Goal: Task Accomplishment & Management: Use online tool/utility

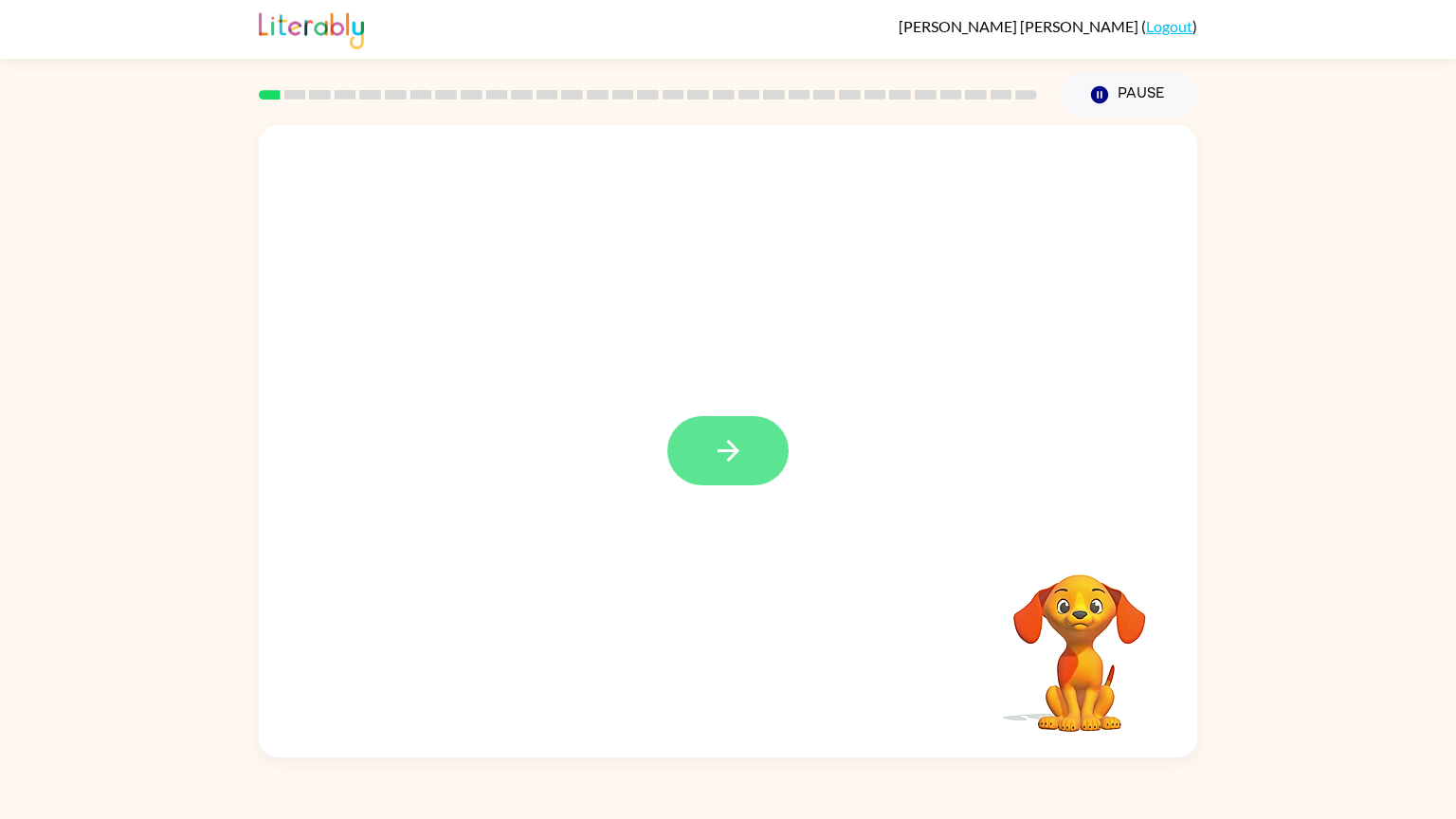
click at [728, 474] on button "button" at bounding box center [728, 450] width 121 height 69
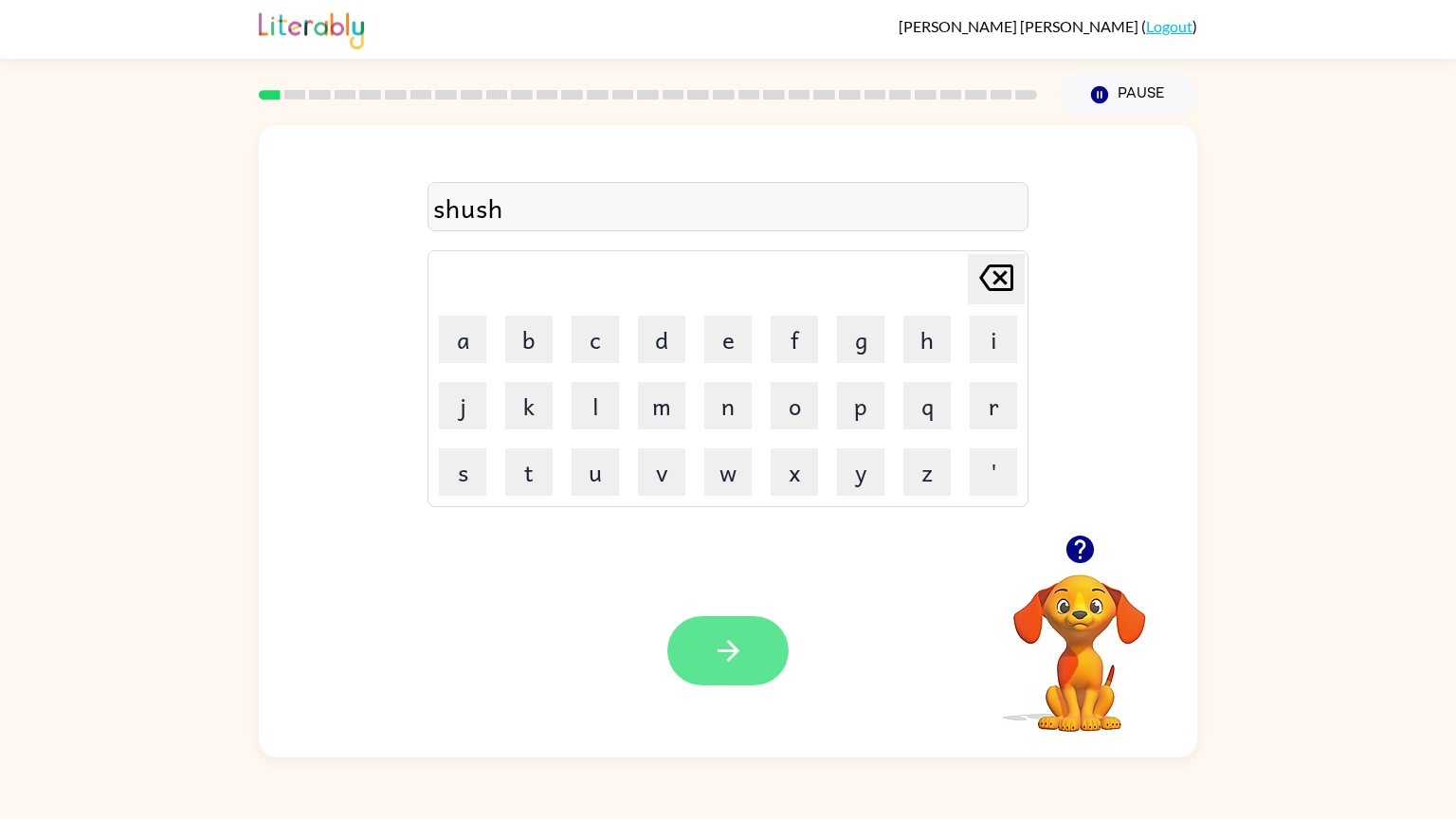
click at [719, 683] on button "button" at bounding box center [728, 650] width 121 height 69
click at [708, 659] on button "button" at bounding box center [728, 650] width 121 height 69
click at [735, 669] on button "button" at bounding box center [728, 650] width 121 height 69
click at [735, 644] on icon "button" at bounding box center [728, 649] width 33 height 33
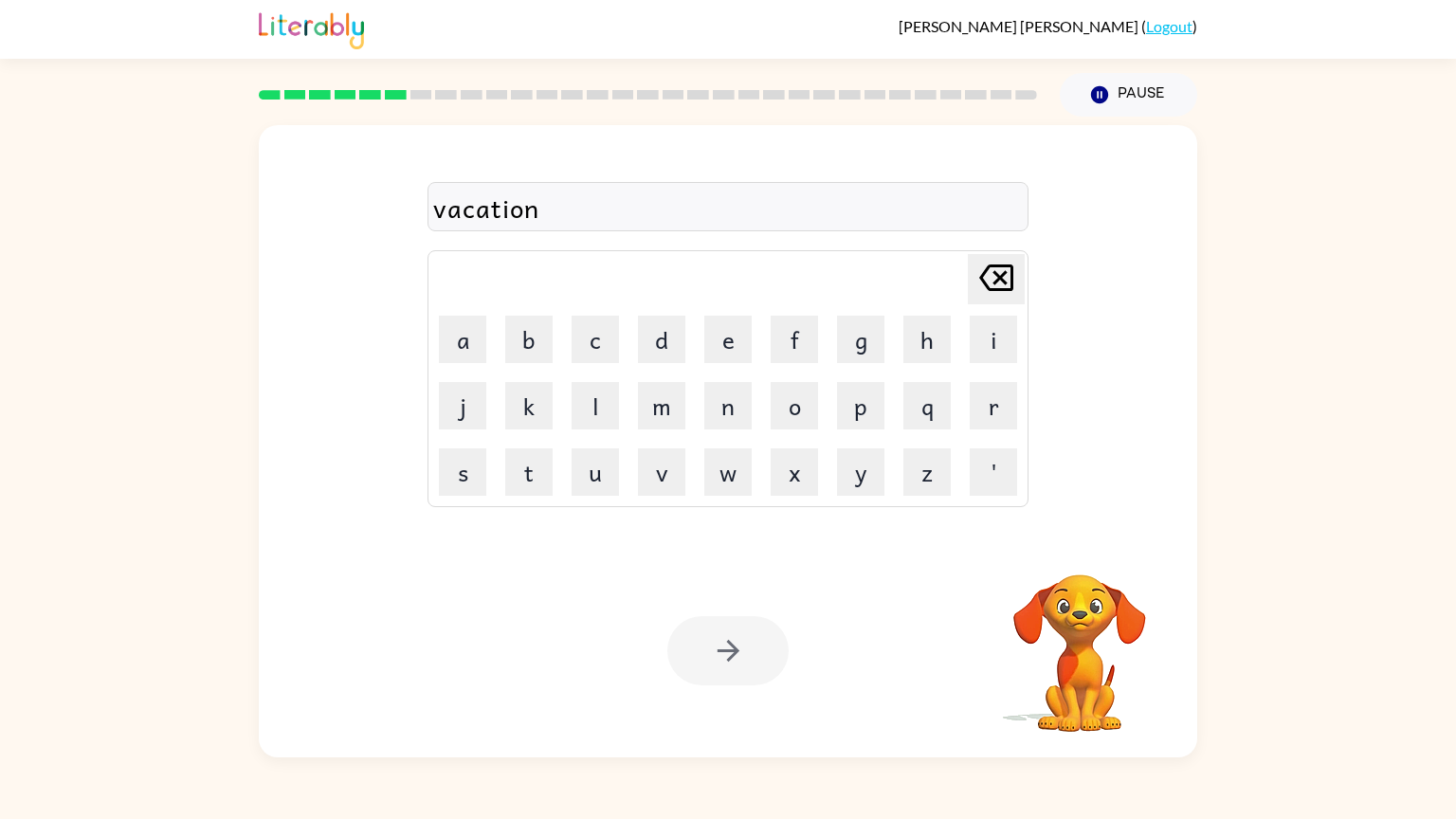
click at [718, 644] on div at bounding box center [728, 650] width 121 height 69
click at [723, 684] on button "button" at bounding box center [728, 650] width 121 height 69
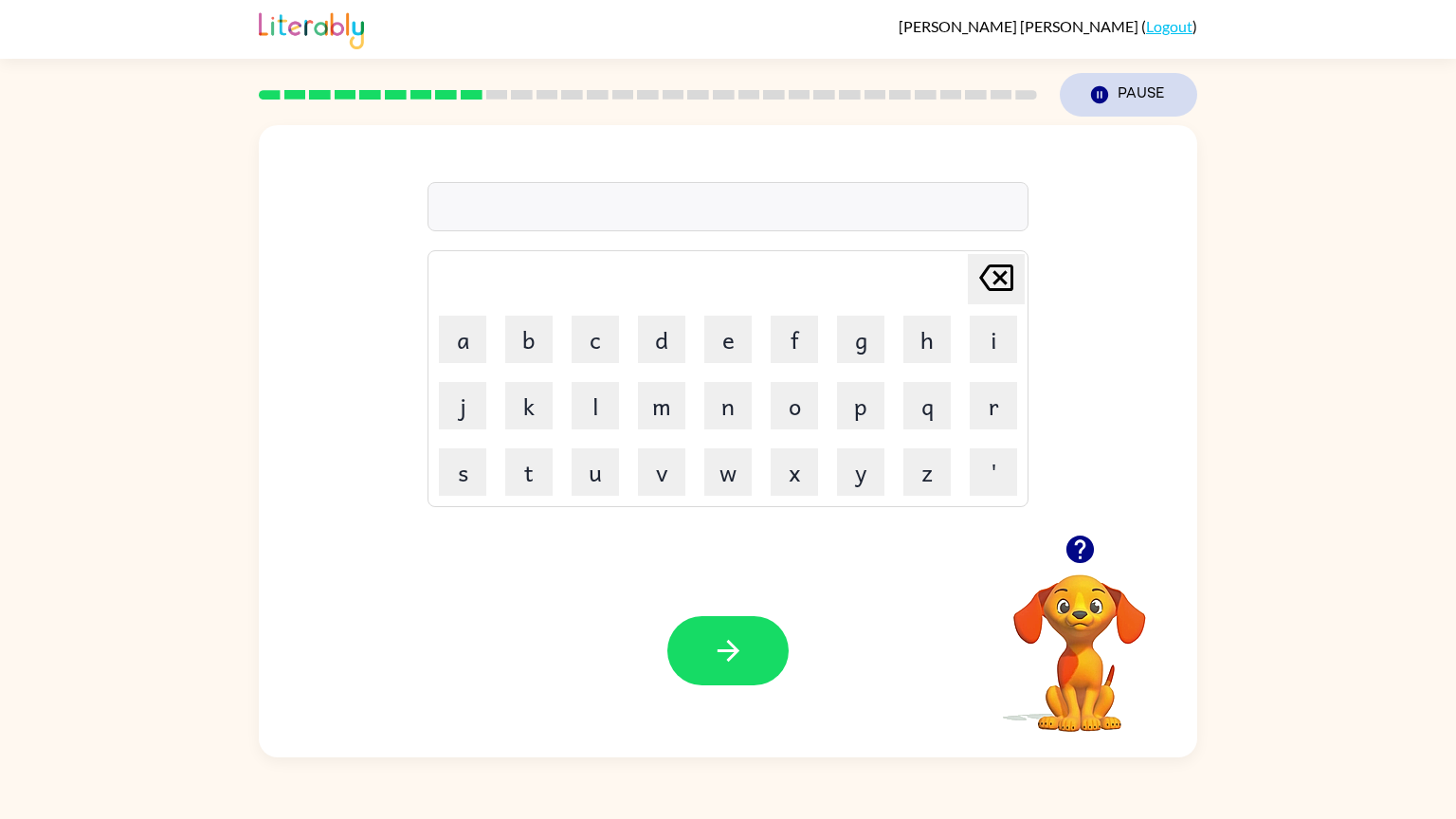
click at [1097, 93] on icon "Pause" at bounding box center [1099, 94] width 21 height 21
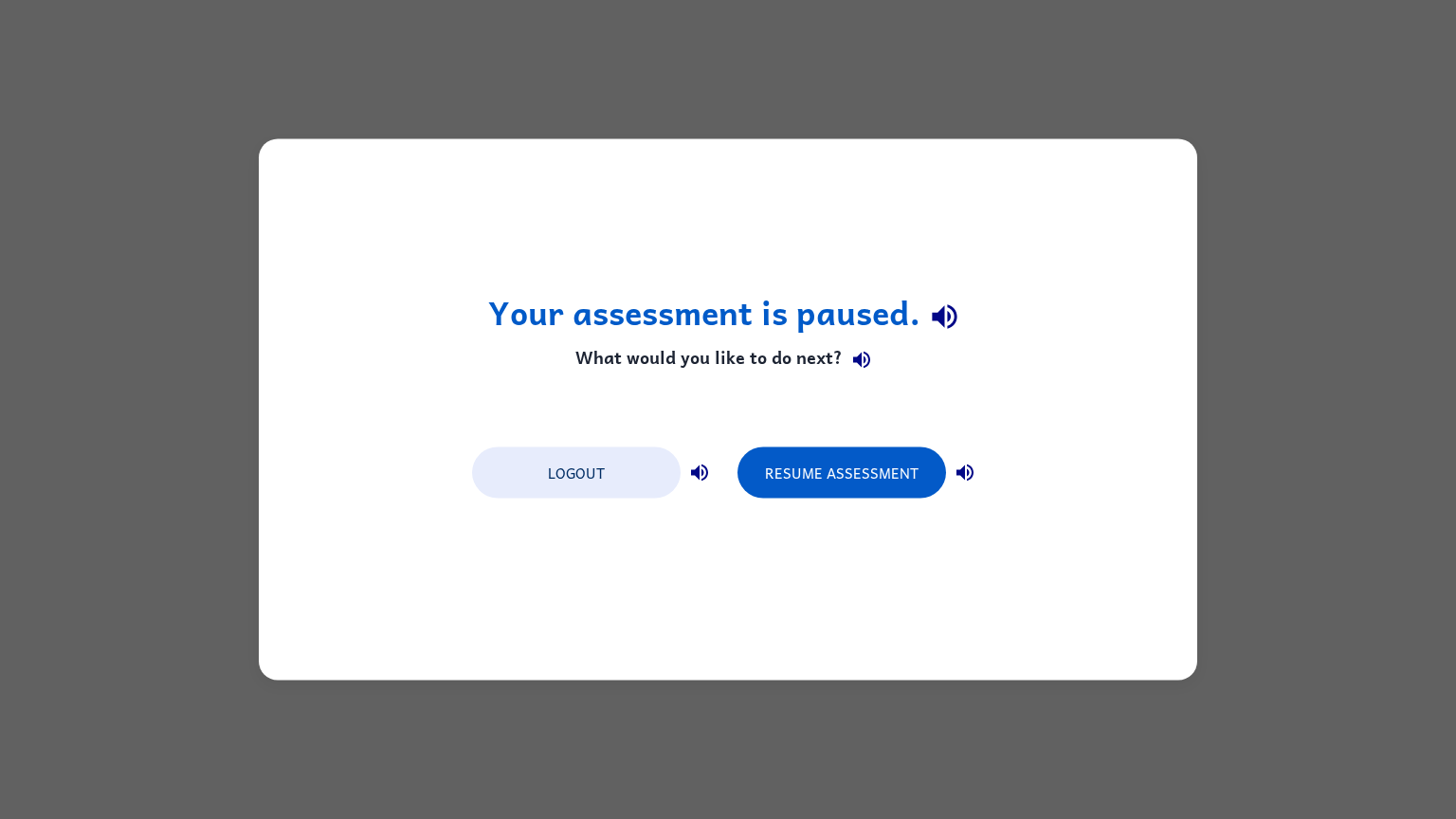
click at [1334, 98] on div "Your assessment is paused. What would you like to do next? Logout Resume Assess…" at bounding box center [728, 410] width 1456 height 819
click at [876, 454] on button "Resume Assessment" at bounding box center [841, 473] width 208 height 52
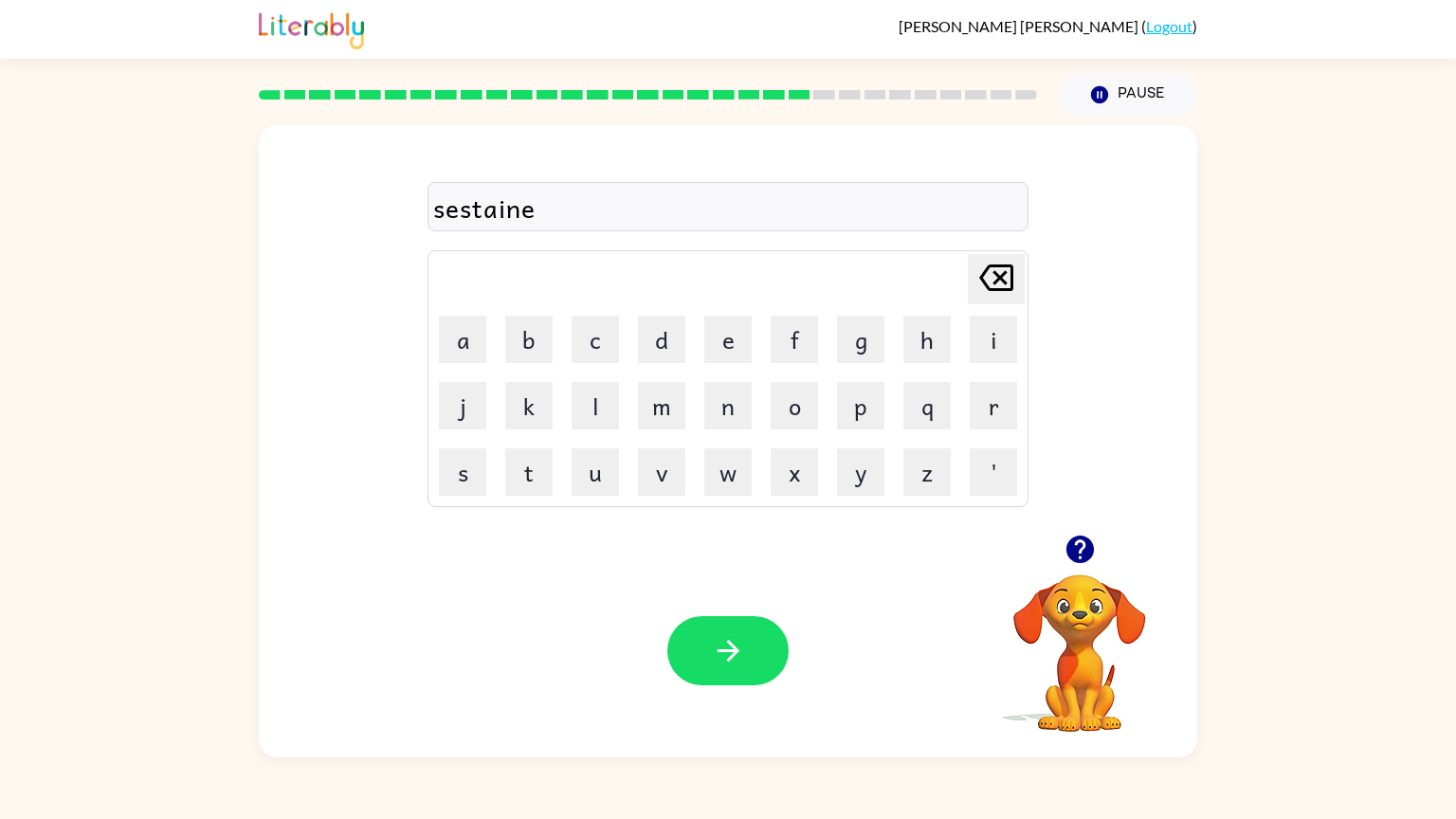
click at [464, 211] on div "sestaine" at bounding box center [728, 207] width 589 height 40
